Goal: Transaction & Acquisition: Purchase product/service

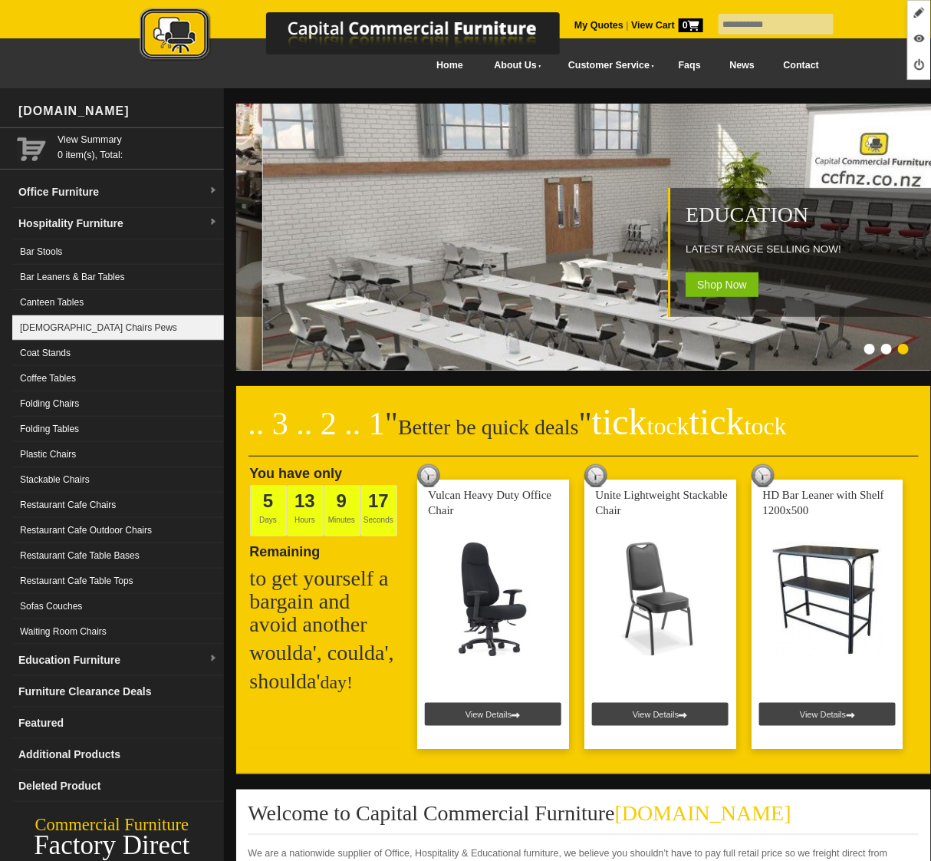
click at [84, 333] on link "[DEMOGRAPHIC_DATA] Chairs Pews" at bounding box center [118, 327] width 212 height 25
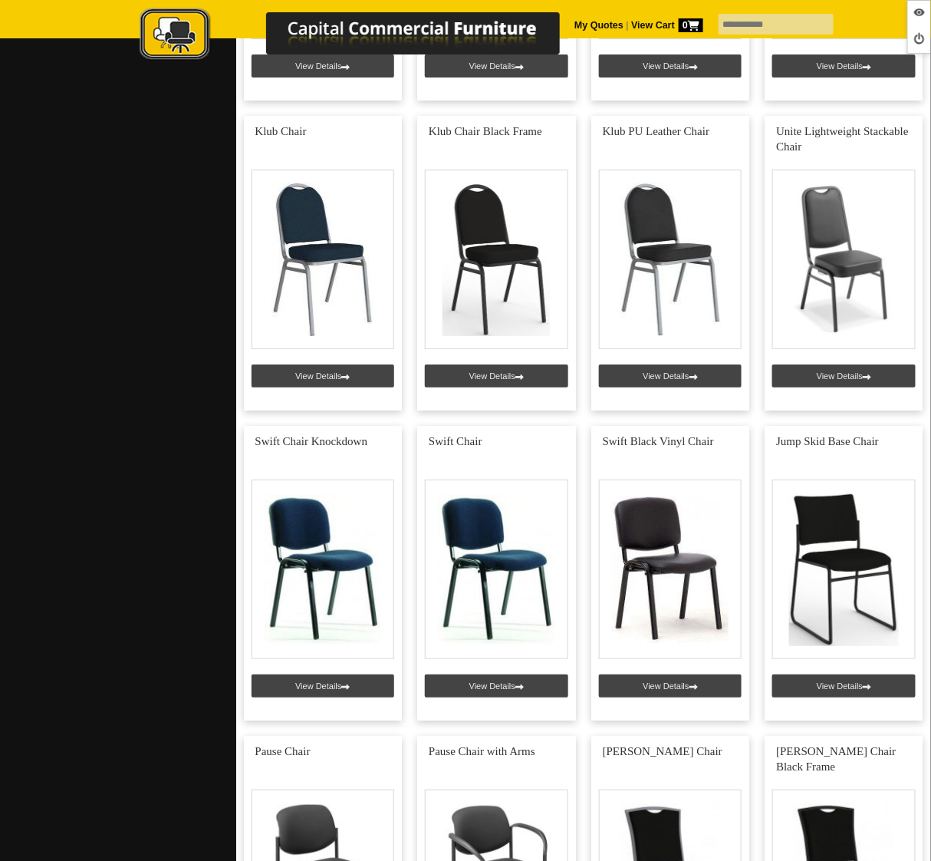
scroll to position [1541, 0]
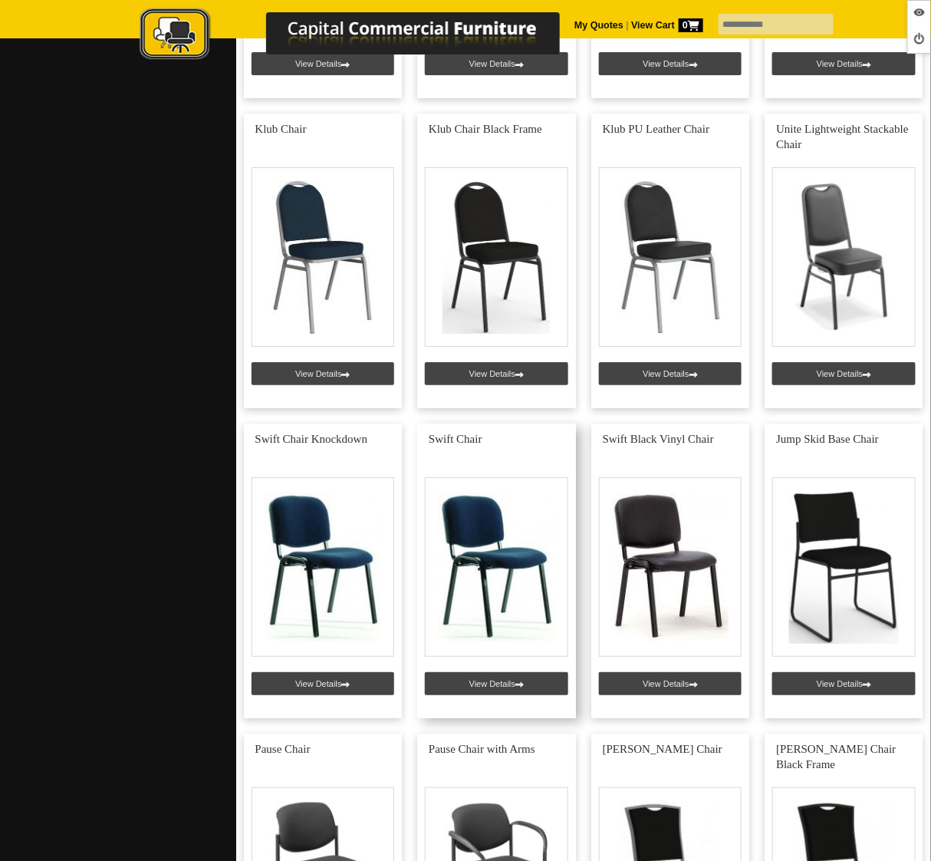
click at [499, 677] on link at bounding box center [496, 571] width 159 height 295
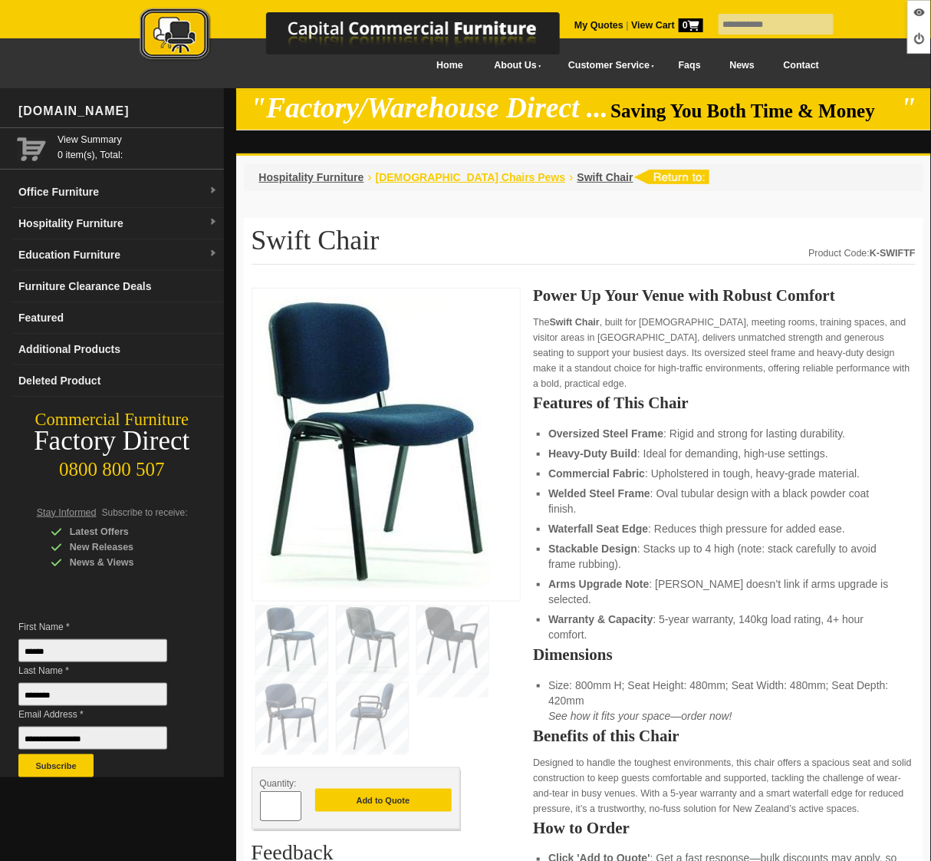
click at [436, 177] on span "[DEMOGRAPHIC_DATA] Chairs Pews" at bounding box center [471, 177] width 190 height 12
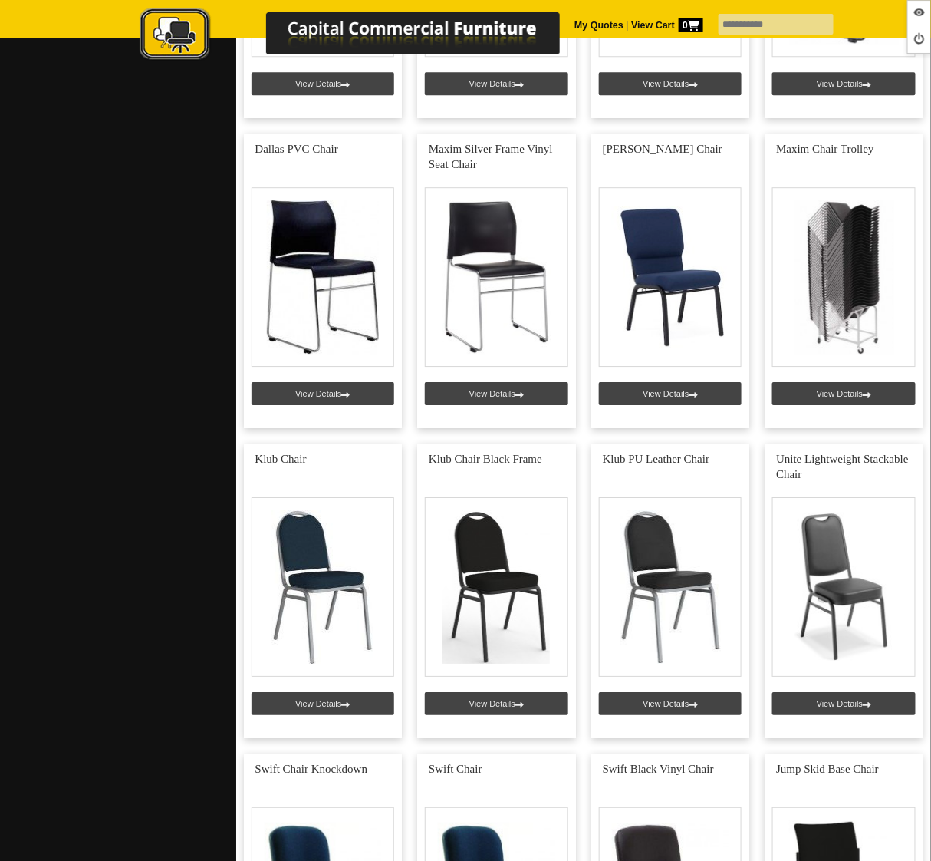
scroll to position [1142, 0]
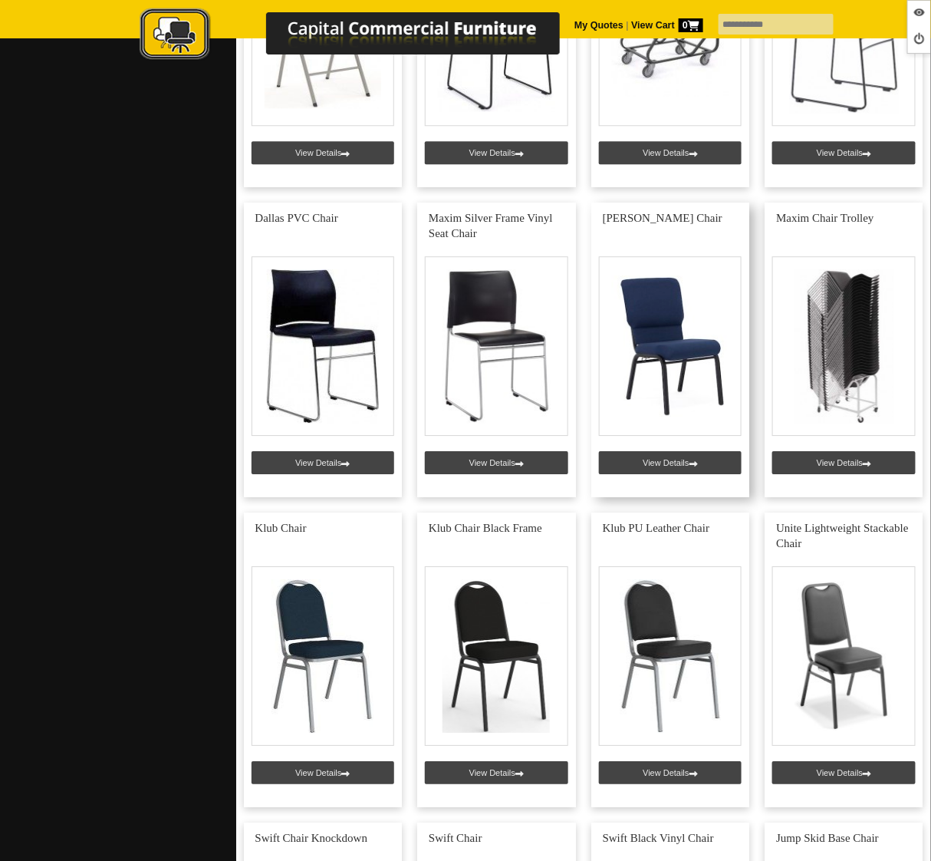
click at [673, 466] on link at bounding box center [671, 350] width 159 height 295
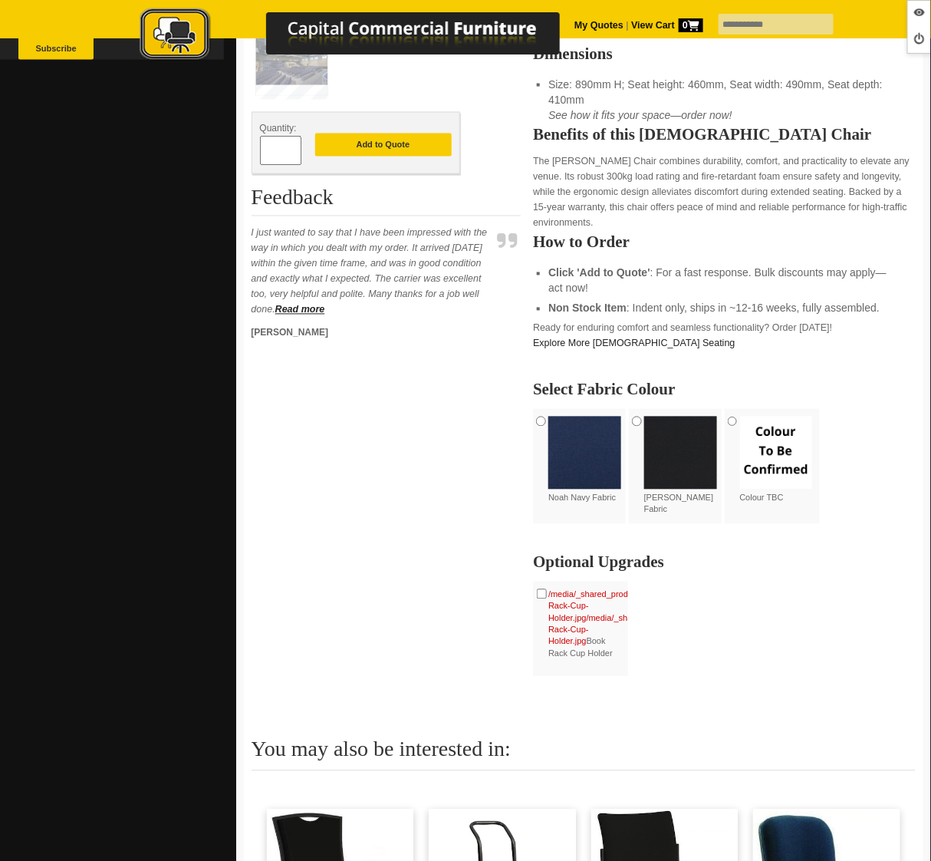
scroll to position [718, 0]
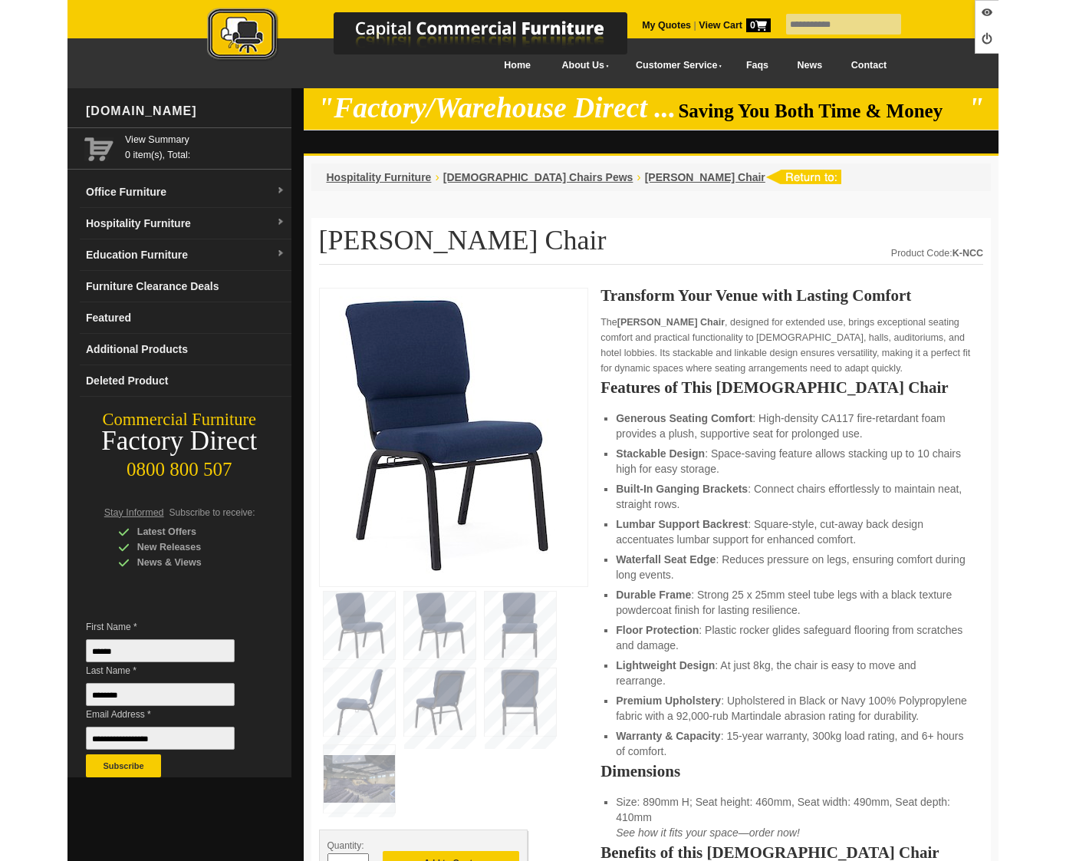
scroll to position [718, 0]
